Goal: Task Accomplishment & Management: Use online tool/utility

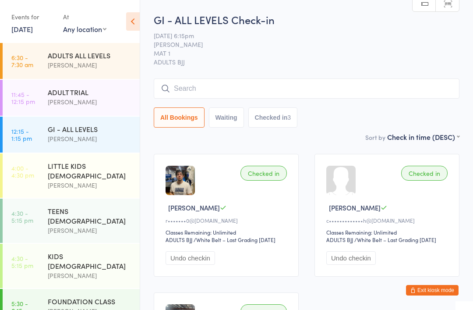
click at [26, 255] on time "4:30 - 5:15 pm" at bounding box center [22, 262] width 22 height 14
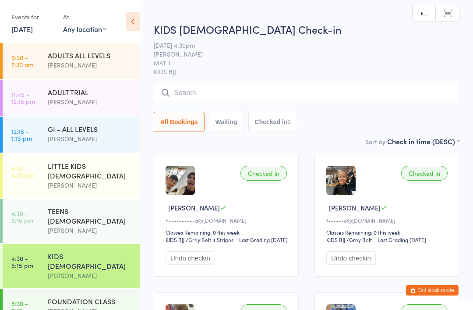
click at [277, 97] on input "search" at bounding box center [307, 93] width 306 height 20
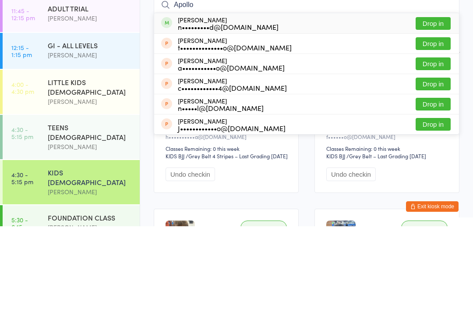
type input "Apollo"
click at [442, 101] on button "Drop in" at bounding box center [433, 107] width 35 height 13
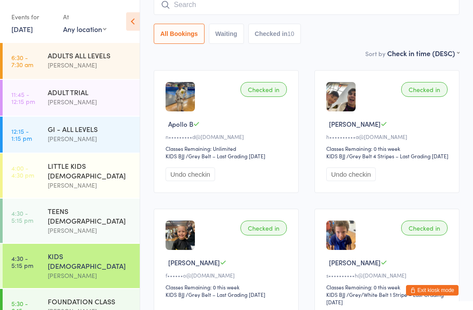
click at [220, 8] on input "search" at bounding box center [307, 5] width 306 height 20
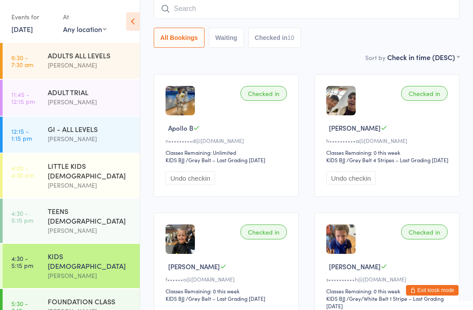
scroll to position [79, 0]
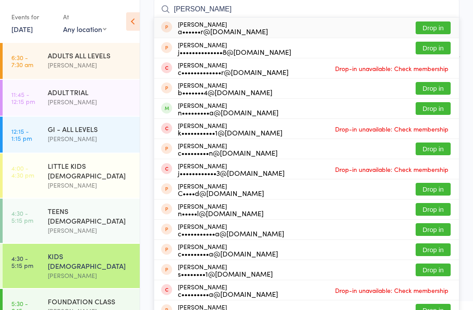
type input "[PERSON_NAME]"
click at [424, 110] on button "Drop in" at bounding box center [433, 108] width 35 height 13
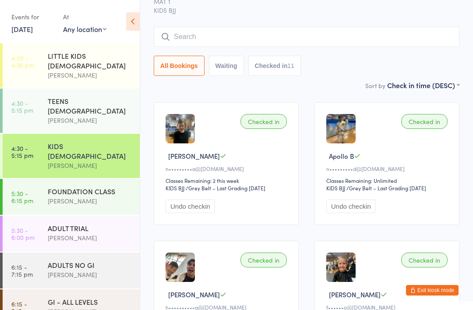
scroll to position [110, 0]
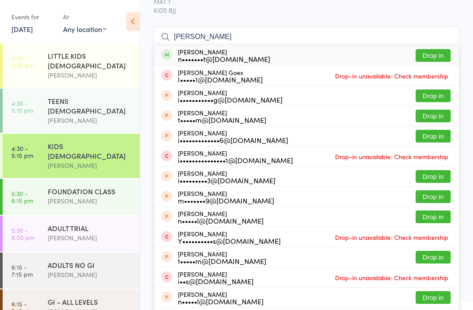
type input "[PERSON_NAME]"
click at [434, 56] on button "Drop in" at bounding box center [433, 55] width 35 height 13
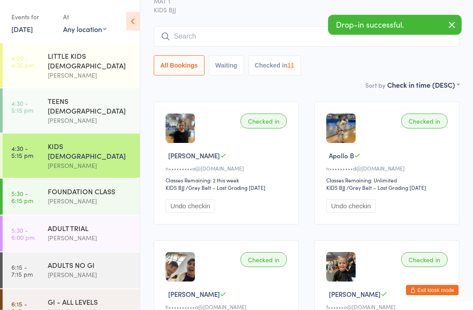
scroll to position [52, 0]
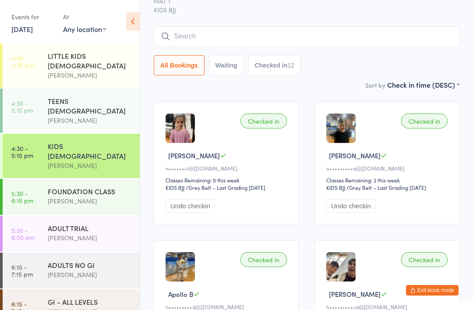
click at [233, 37] on input "search" at bounding box center [307, 36] width 306 height 20
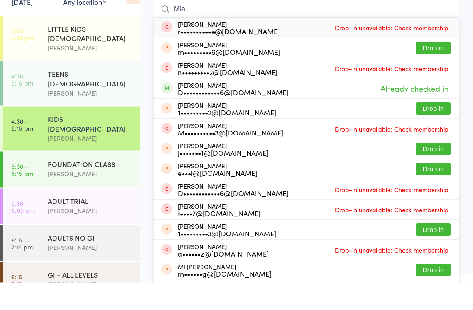
type input "Mia"
click at [402, 108] on span "Already checked in" at bounding box center [415, 115] width 72 height 15
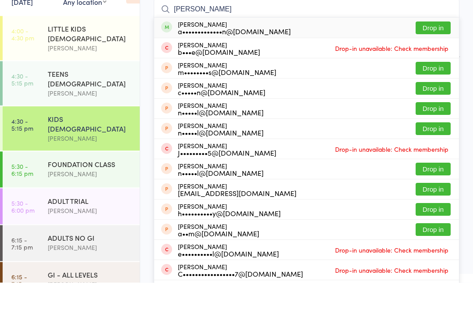
type input "[PERSON_NAME]"
click at [441, 49] on button "Drop in" at bounding box center [433, 55] width 35 height 13
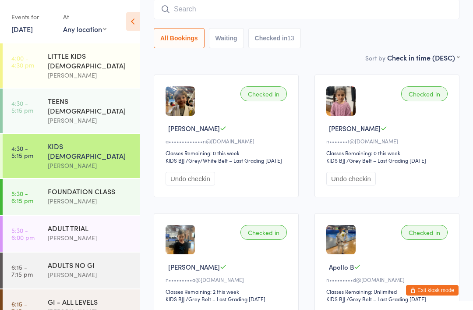
click at [220, 7] on input "search" at bounding box center [307, 9] width 306 height 20
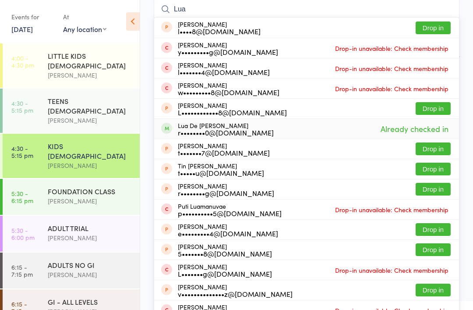
type input "Lua"
click at [215, 131] on div "r••••••••0@[DOMAIN_NAME]" at bounding box center [226, 132] width 96 height 7
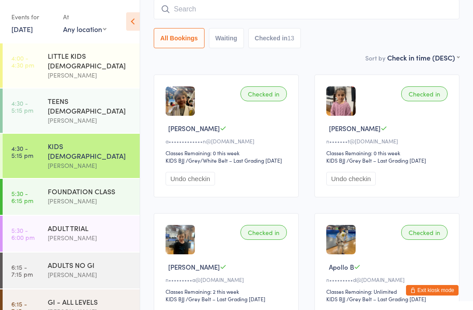
click at [189, 9] on input "search" at bounding box center [307, 9] width 306 height 20
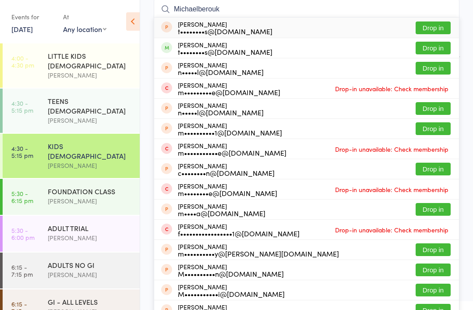
type input "Michaelberouk"
click at [429, 51] on button "Drop in" at bounding box center [433, 48] width 35 height 13
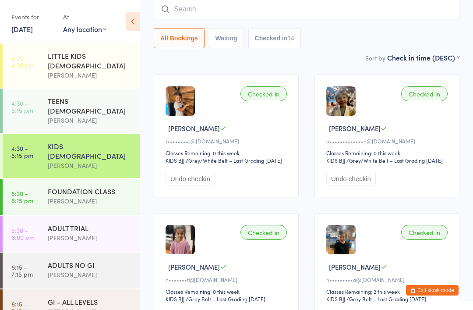
click at [192, 13] on input "search" at bounding box center [307, 9] width 306 height 20
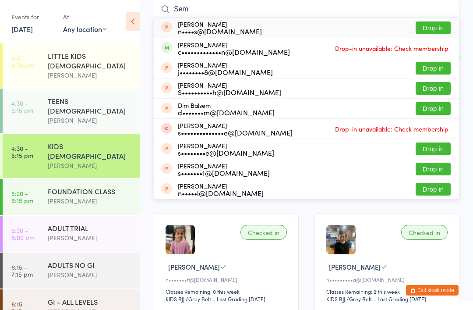
type input "Sem"
click at [432, 27] on button "Drop in" at bounding box center [433, 27] width 35 height 13
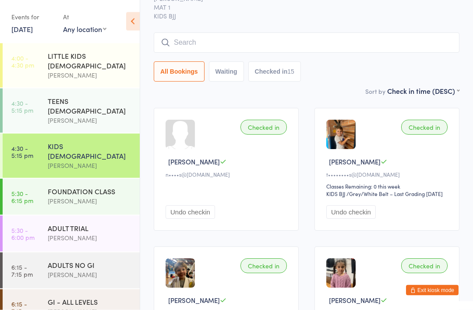
scroll to position [0, 0]
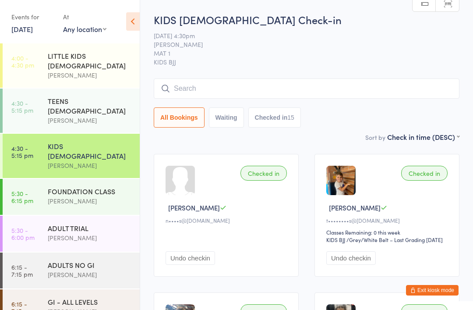
click at [205, 83] on input "search" at bounding box center [307, 88] width 306 height 20
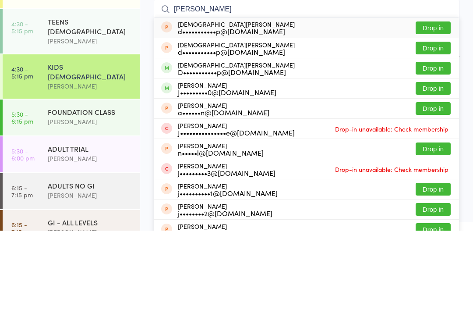
type input "[PERSON_NAME]"
click at [433, 101] on button "Drop in" at bounding box center [433, 107] width 35 height 13
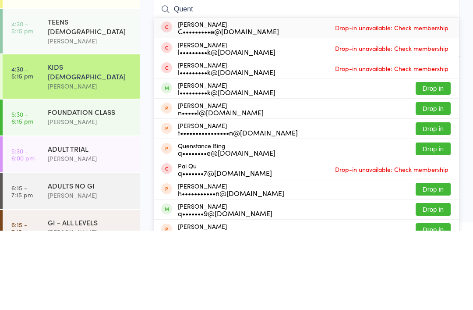
type input "Quent"
click at [435, 161] on button "Drop in" at bounding box center [433, 167] width 35 height 13
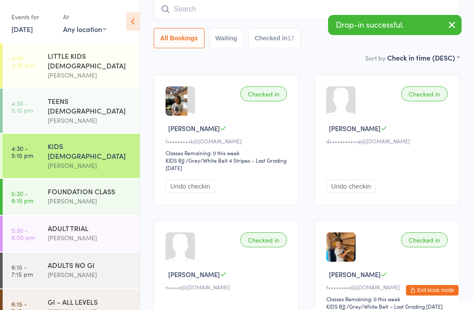
click at [180, 97] on img at bounding box center [177, 100] width 22 height 29
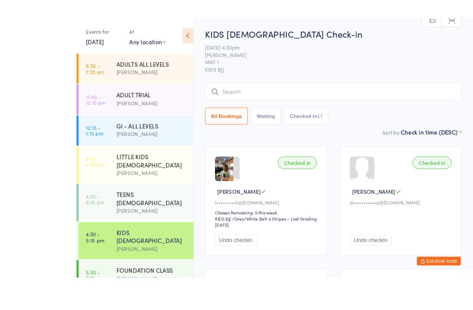
scroll to position [23, 0]
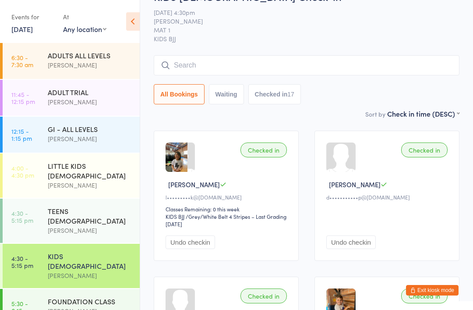
click at [227, 66] on input "search" at bounding box center [307, 65] width 306 height 20
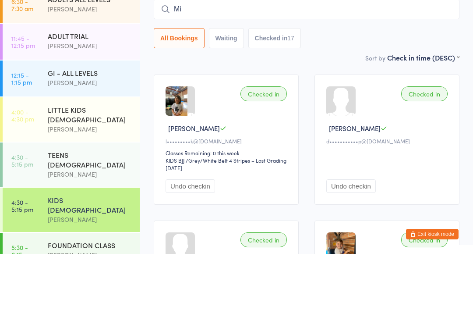
type input "Mia"
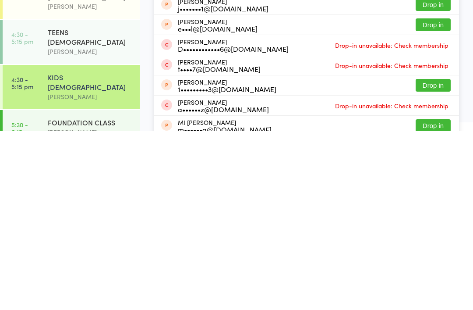
scroll to position [46, 0]
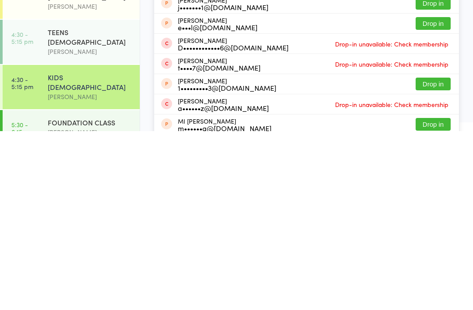
click at [60, 306] on div "[PERSON_NAME]" at bounding box center [90, 311] width 85 height 10
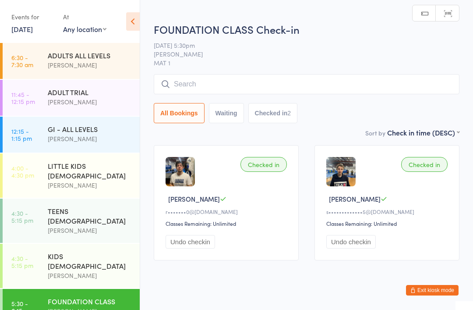
click at [259, 83] on input "search" at bounding box center [307, 84] width 306 height 20
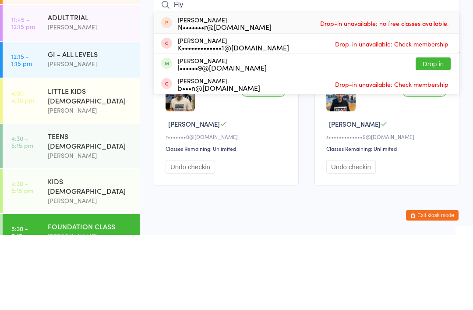
type input "Fly"
click at [427, 132] on button "Drop in" at bounding box center [433, 138] width 35 height 13
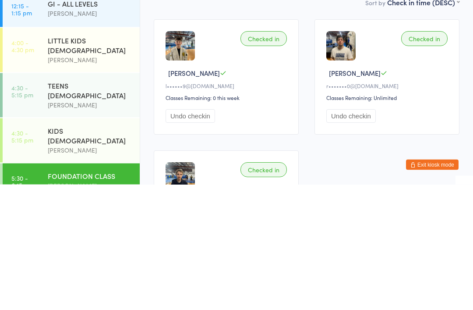
click at [87, 244] on div "KIDS [DEMOGRAPHIC_DATA] [PERSON_NAME] Sydney" at bounding box center [94, 266] width 92 height 44
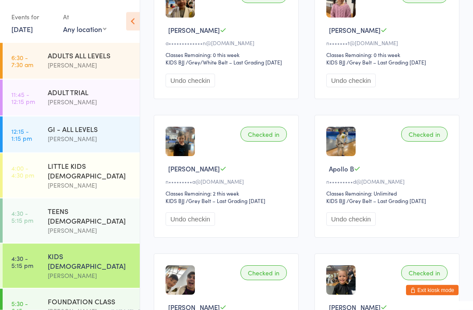
scroll to position [462, 0]
click at [105, 180] on div "[PERSON_NAME]" at bounding box center [90, 185] width 85 height 10
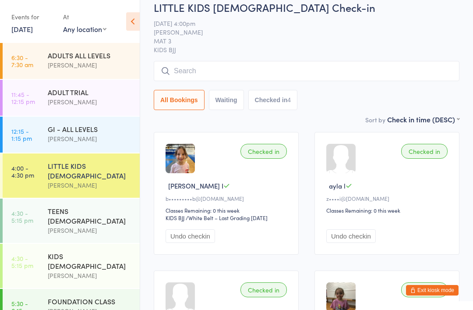
scroll to position [9, 0]
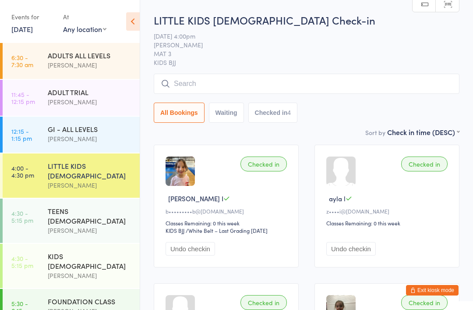
click at [296, 86] on input "search" at bounding box center [307, 84] width 306 height 20
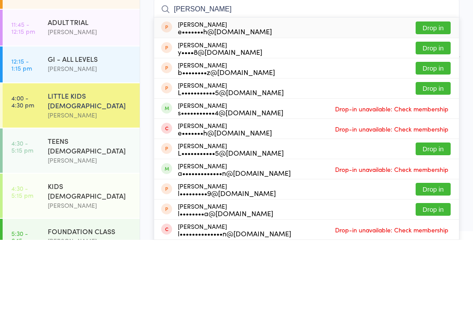
type input "[PERSON_NAME]"
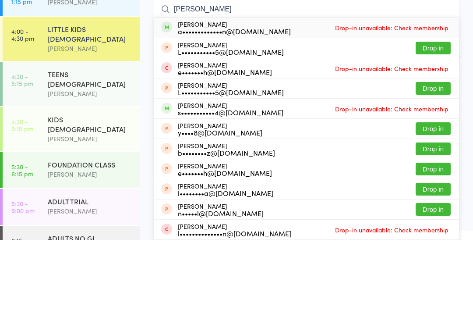
scroll to position [70, 0]
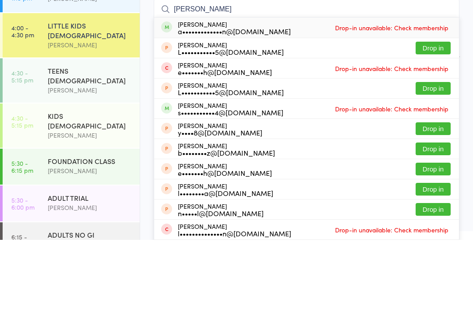
click at [79, 200] on div "[PERSON_NAME]" at bounding box center [90, 205] width 85 height 10
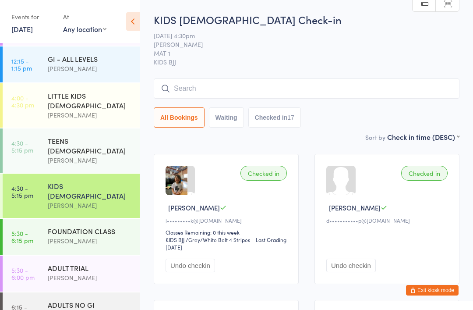
click at [19, 255] on link "5:30 - 6:00 pm ADULT TRIAL [PERSON_NAME][GEOGRAPHIC_DATA]" at bounding box center [71, 273] width 137 height 36
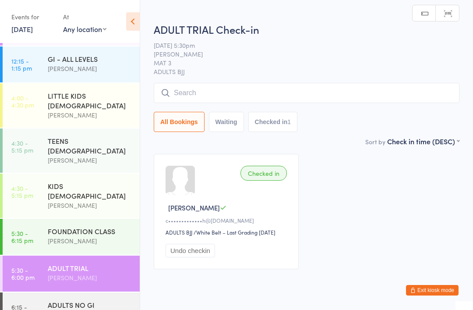
click at [13, 230] on time "5:30 - 6:15 pm" at bounding box center [22, 237] width 22 height 14
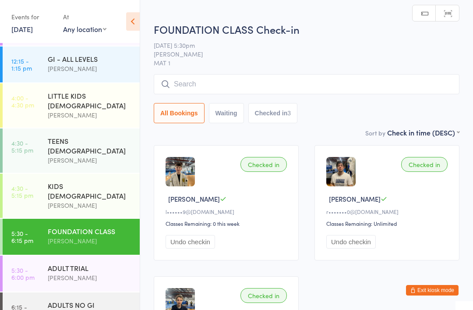
click at [309, 86] on input "search" at bounding box center [307, 84] width 306 height 20
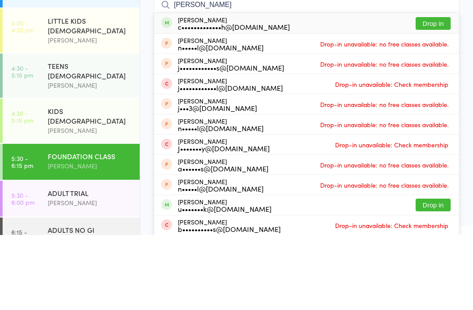
type input "[PERSON_NAME]"
click at [439, 92] on button "Drop in" at bounding box center [433, 98] width 35 height 13
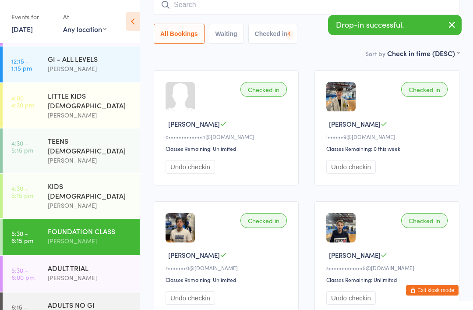
click at [25, 255] on link "5:30 - 6:00 pm ADULT TRIAL [PERSON_NAME][GEOGRAPHIC_DATA]" at bounding box center [71, 273] width 137 height 36
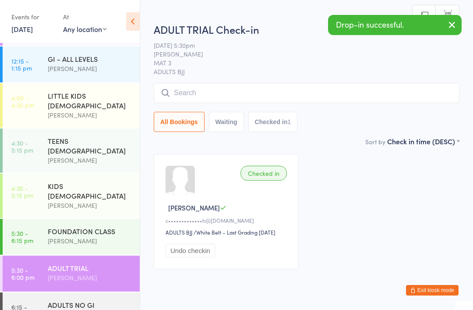
scroll to position [98, 0]
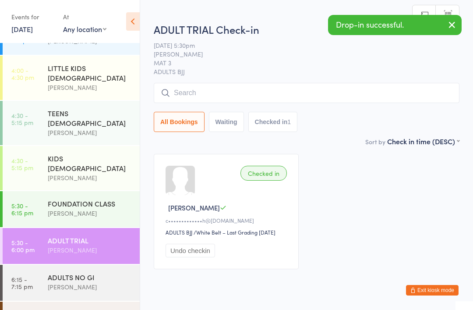
click at [16, 265] on link "6:15 - 7:15 pm ADULTS NO GI [PERSON_NAME] [GEOGRAPHIC_DATA]" at bounding box center [71, 283] width 137 height 36
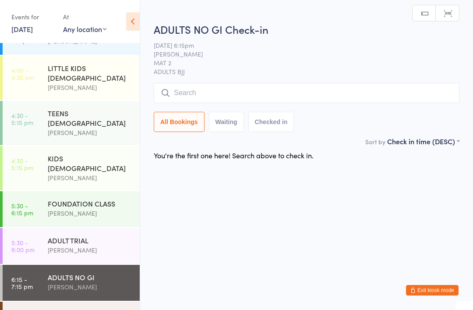
scroll to position [108, 0]
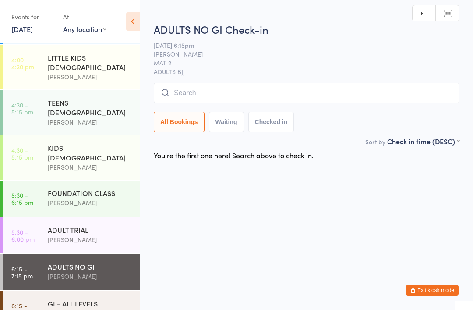
click at [16, 261] on link "6:15 - 7:15 pm ADULTS NO GI [PERSON_NAME] [GEOGRAPHIC_DATA]" at bounding box center [71, 272] width 137 height 36
click at [27, 291] on link "6:15 - 7:15 pm GI - ALL LEVELS [PERSON_NAME][GEOGRAPHIC_DATA]" at bounding box center [71, 309] width 137 height 36
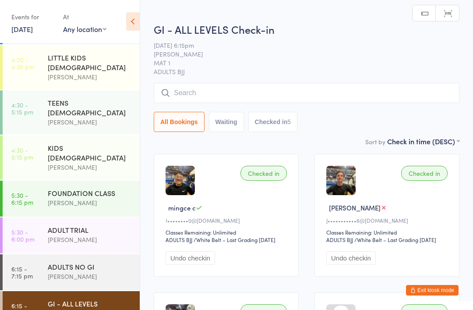
click at [365, 88] on input "search" at bounding box center [307, 93] width 306 height 20
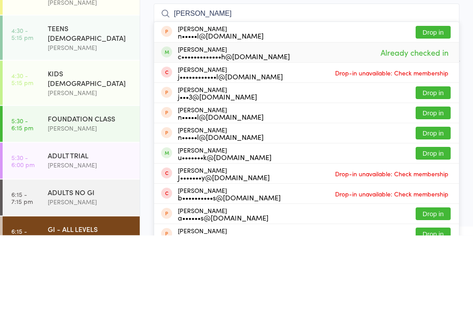
type input "[PERSON_NAME]"
click at [436, 120] on span "Already checked in" at bounding box center [415, 127] width 72 height 15
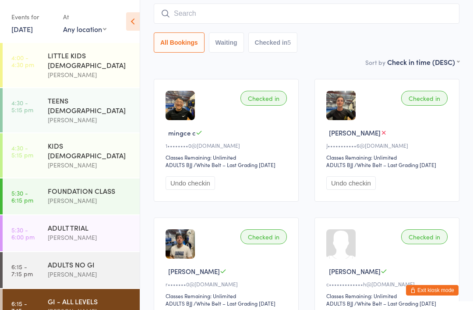
scroll to position [110, 0]
click at [20, 40] on div "Events for [DATE] [DATE] [DATE] Sun Mon Tue Wed Thu Fri Sat 31 27 28 29 30 31 0…" at bounding box center [70, 22] width 140 height 44
click at [23, 25] on link "[DATE]" at bounding box center [21, 29] width 21 height 10
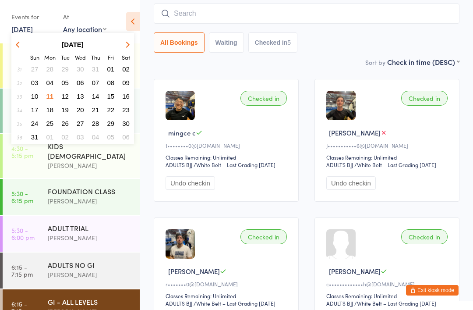
click at [114, 96] on button "15" at bounding box center [111, 96] width 14 height 12
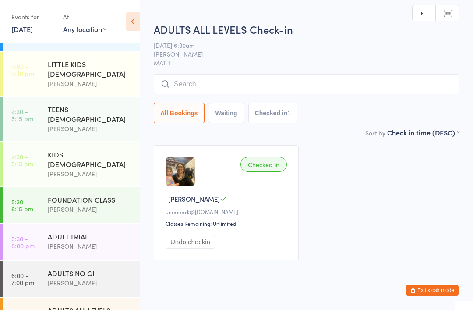
scroll to position [101, 0]
click at [31, 24] on link "[DATE]" at bounding box center [21, 29] width 21 height 10
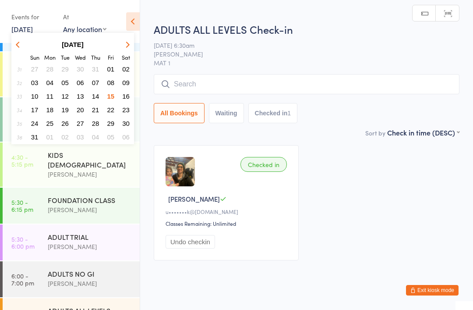
click at [48, 98] on span "11" at bounding box center [49, 95] width 7 height 7
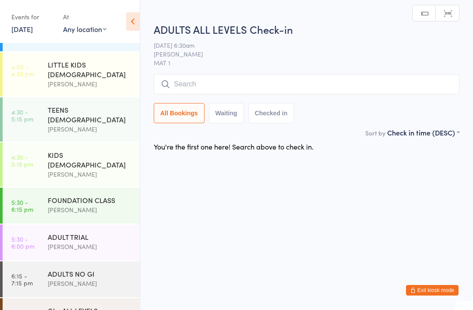
click at [33, 32] on link "[DATE]" at bounding box center [21, 29] width 21 height 10
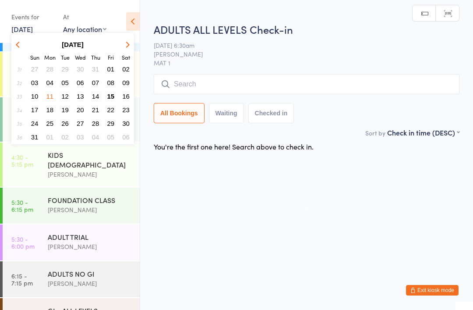
click at [108, 98] on span "15" at bounding box center [110, 95] width 7 height 7
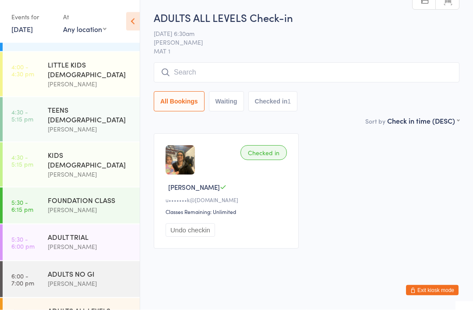
scroll to position [22, 0]
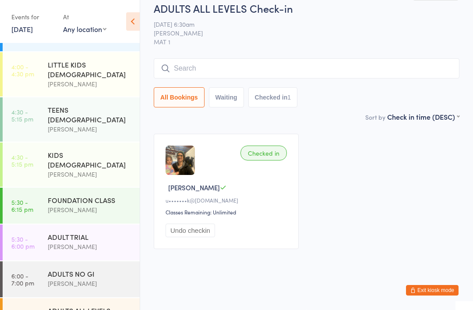
click at [107, 278] on div "[PERSON_NAME]" at bounding box center [90, 283] width 85 height 10
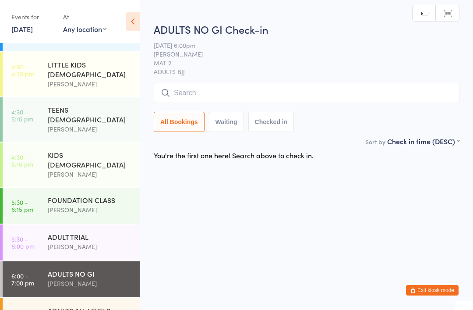
click at [99, 305] on div "ADULTS ALL LEVELS" at bounding box center [90, 310] width 85 height 10
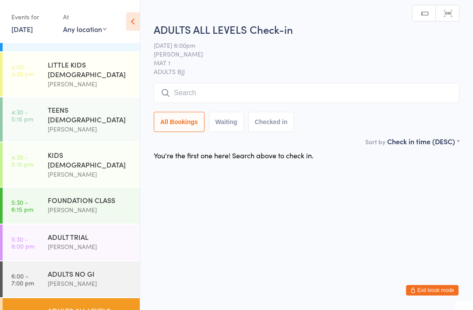
click at [116, 241] on div "[PERSON_NAME]" at bounding box center [90, 246] width 85 height 10
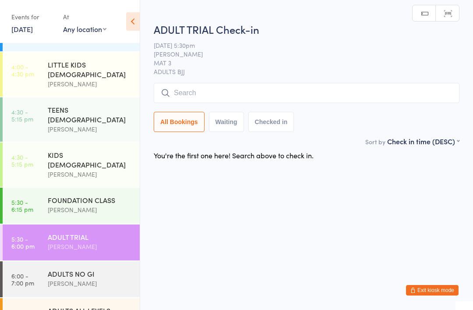
click at [23, 309] on time "6:00 - 7:00 pm" at bounding box center [22, 316] width 23 height 14
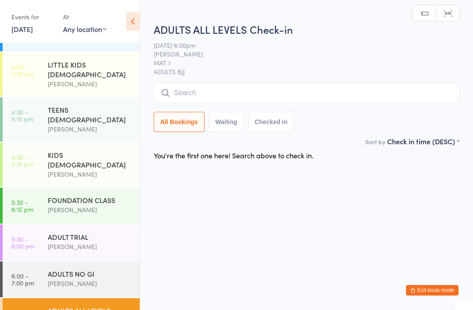
click at [343, 85] on input "search" at bounding box center [307, 93] width 306 height 20
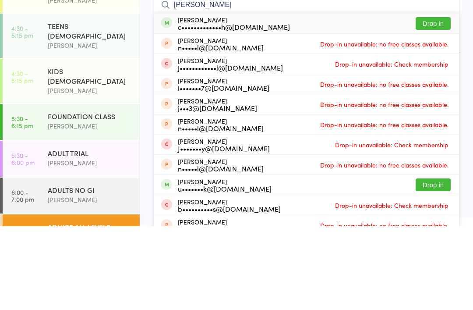
type input "[PERSON_NAME]"
click at [439, 101] on button "Drop in" at bounding box center [433, 107] width 35 height 13
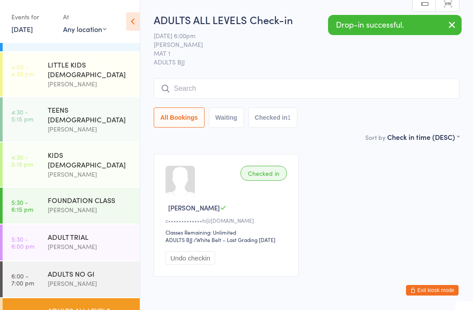
click at [21, 199] on time "5:30 - 6:15 pm" at bounding box center [22, 206] width 22 height 14
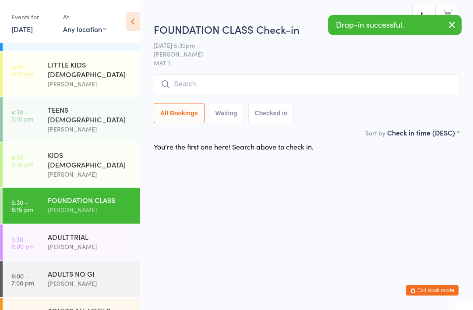
click at [398, 87] on input "search" at bounding box center [307, 84] width 306 height 20
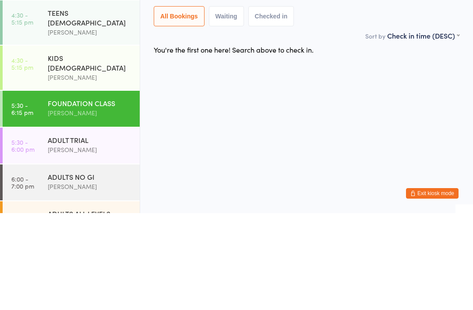
click at [12, 224] on link "5:30 - 6:00 pm ADULT TRIAL [PERSON_NAME][GEOGRAPHIC_DATA]" at bounding box center [71, 242] width 137 height 36
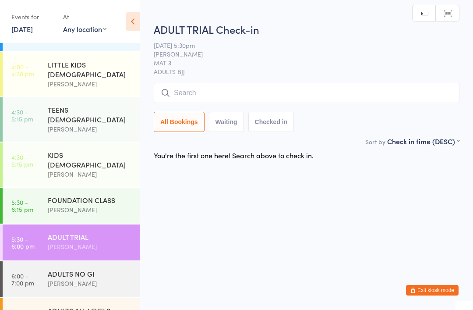
click at [387, 93] on input "search" at bounding box center [307, 93] width 306 height 20
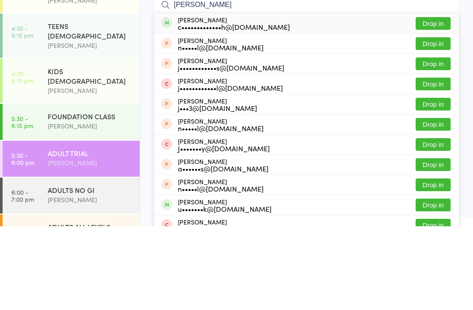
type input "[PERSON_NAME]"
click at [445, 101] on button "Drop in" at bounding box center [433, 107] width 35 height 13
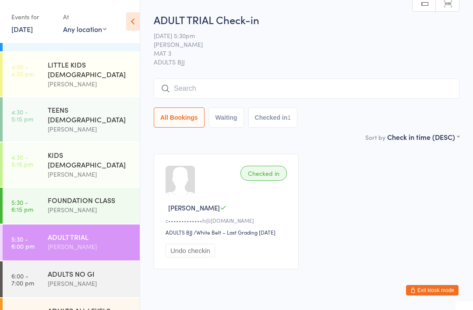
click at [74, 188] on div "FOUNDATION CLASS [PERSON_NAME]" at bounding box center [94, 205] width 92 height 35
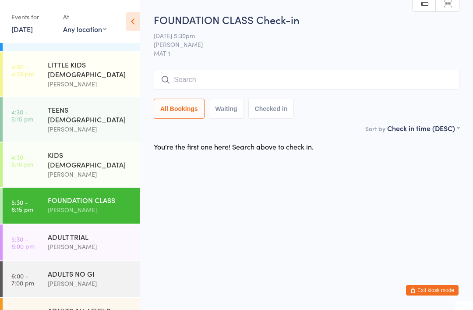
click at [192, 82] on input "search" at bounding box center [307, 80] width 306 height 20
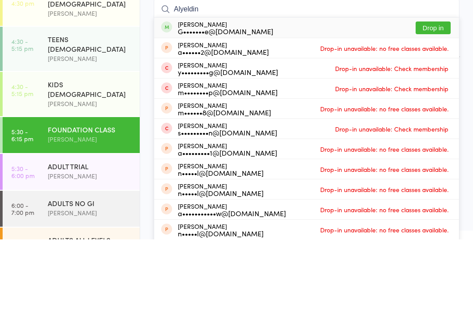
type input "Alyeldin"
click at [432, 92] on button "Drop in" at bounding box center [433, 98] width 35 height 13
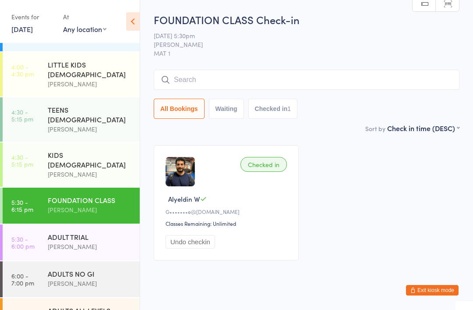
click at [102, 305] on div "ADULTS ALL LEVELS" at bounding box center [90, 310] width 85 height 10
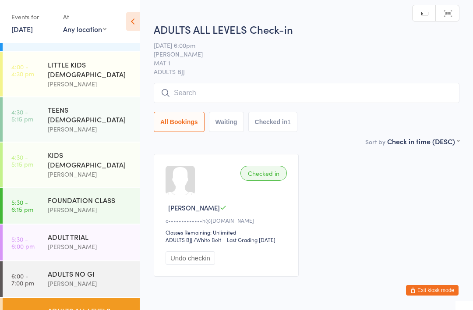
click at [330, 93] on input "search" at bounding box center [307, 93] width 306 height 20
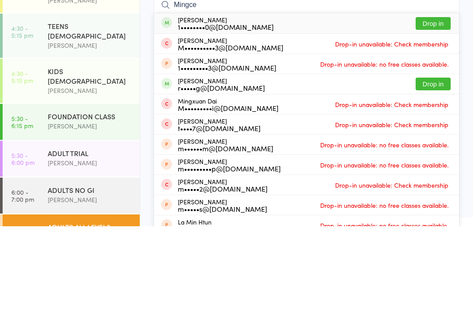
type input "Mingce"
click at [435, 101] on button "Drop in" at bounding box center [433, 107] width 35 height 13
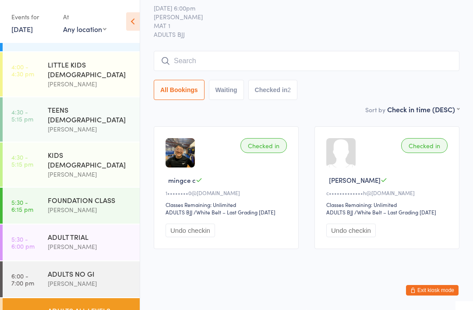
click at [112, 269] on div "ADULTS NO GI" at bounding box center [90, 274] width 85 height 10
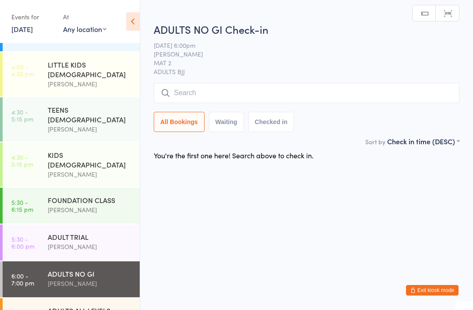
click at [102, 305] on div "ADULTS ALL LEVELS" at bounding box center [90, 310] width 85 height 10
